Goal: Task Accomplishment & Management: Manage account settings

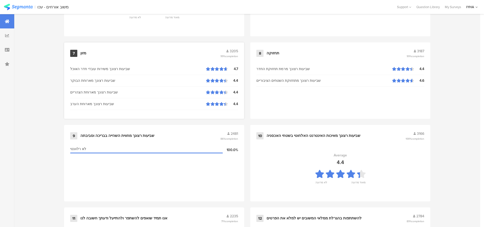
scroll to position [518, 0]
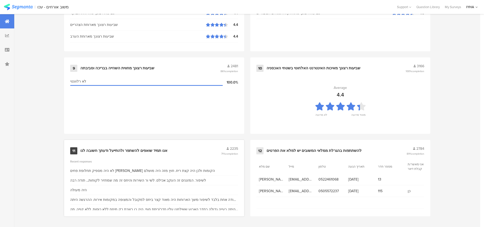
click at [117, 150] on div "אנו תמיד שואפים להשתפר ולהתייעל ודעתך חשובה לנו" at bounding box center [123, 150] width 87 height 5
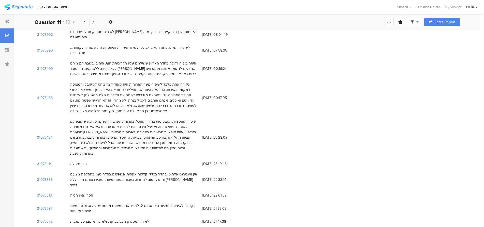
scroll to position [76, 0]
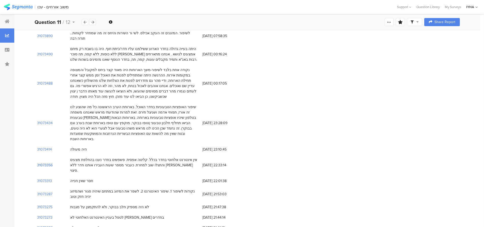
click at [41, 163] on section "31073356" at bounding box center [45, 165] width 16 height 5
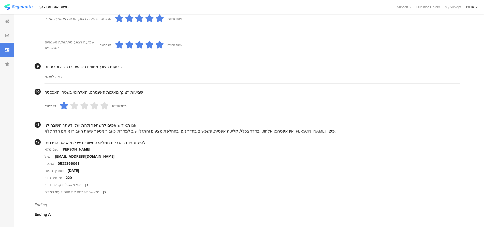
scroll to position [444, 0]
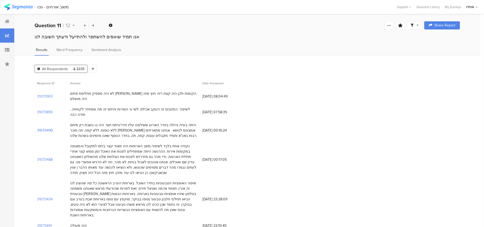
click at [44, 128] on section "31073490" at bounding box center [45, 130] width 16 height 5
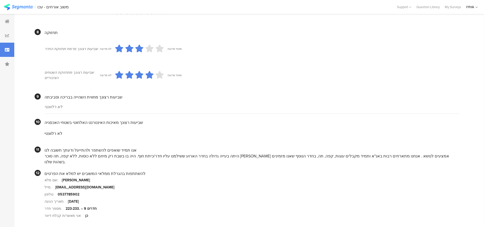
scroll to position [426, 0]
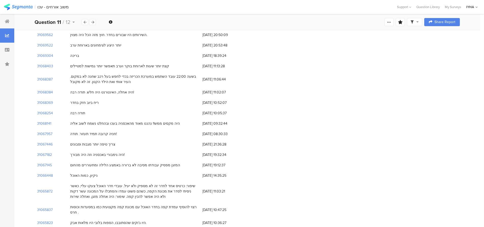
scroll to position [636, 0]
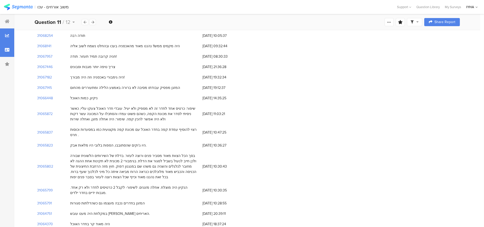
click at [7, 53] on div at bounding box center [7, 50] width 14 height 14
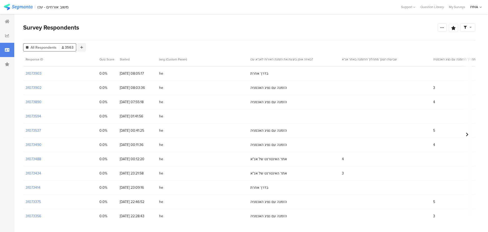
click at [82, 48] on icon at bounding box center [81, 48] width 3 height 4
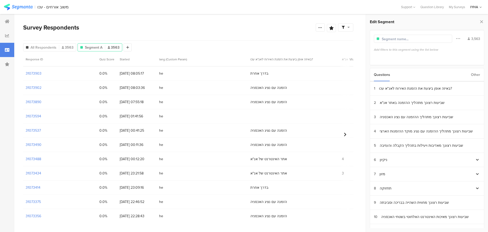
click at [480, 74] on div "Questions Other" at bounding box center [427, 74] width 114 height 13
click at [475, 75] on div "Other" at bounding box center [475, 74] width 9 height 13
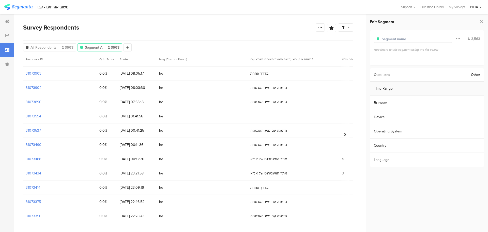
click at [389, 87] on section "Time Range" at bounding box center [427, 88] width 114 height 14
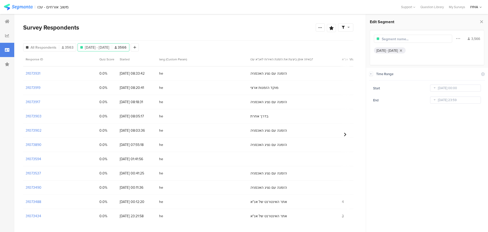
click at [435, 89] on icon at bounding box center [434, 88] width 6 height 8
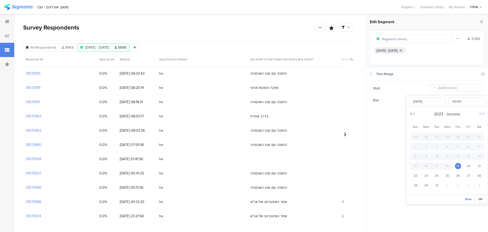
click at [484, 112] on button "Next Year" at bounding box center [483, 113] width 3 height 3
click at [485, 112] on button "Next Year" at bounding box center [483, 113] width 3 height 3
click at [480, 114] on button "Next Month" at bounding box center [480, 113] width 3 height 3
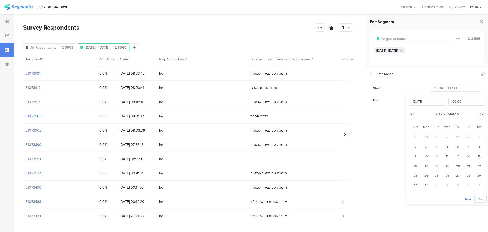
click at [480, 114] on button "Next Month" at bounding box center [480, 113] width 3 height 3
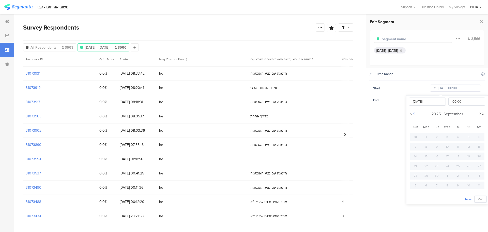
click at [414, 115] on button "Previous Month" at bounding box center [414, 113] width 3 height 3
click at [470, 137] on span "1" at bounding box center [468, 137] width 6 height 6
type input "[DATE] 00:00"
type input "[DATE]"
click at [482, 200] on span "OK" at bounding box center [480, 199] width 4 height 5
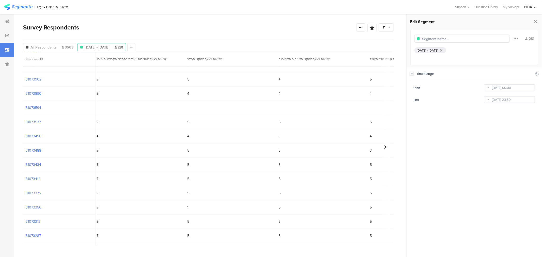
scroll to position [51, 524]
